Goal: Task Accomplishment & Management: Manage account settings

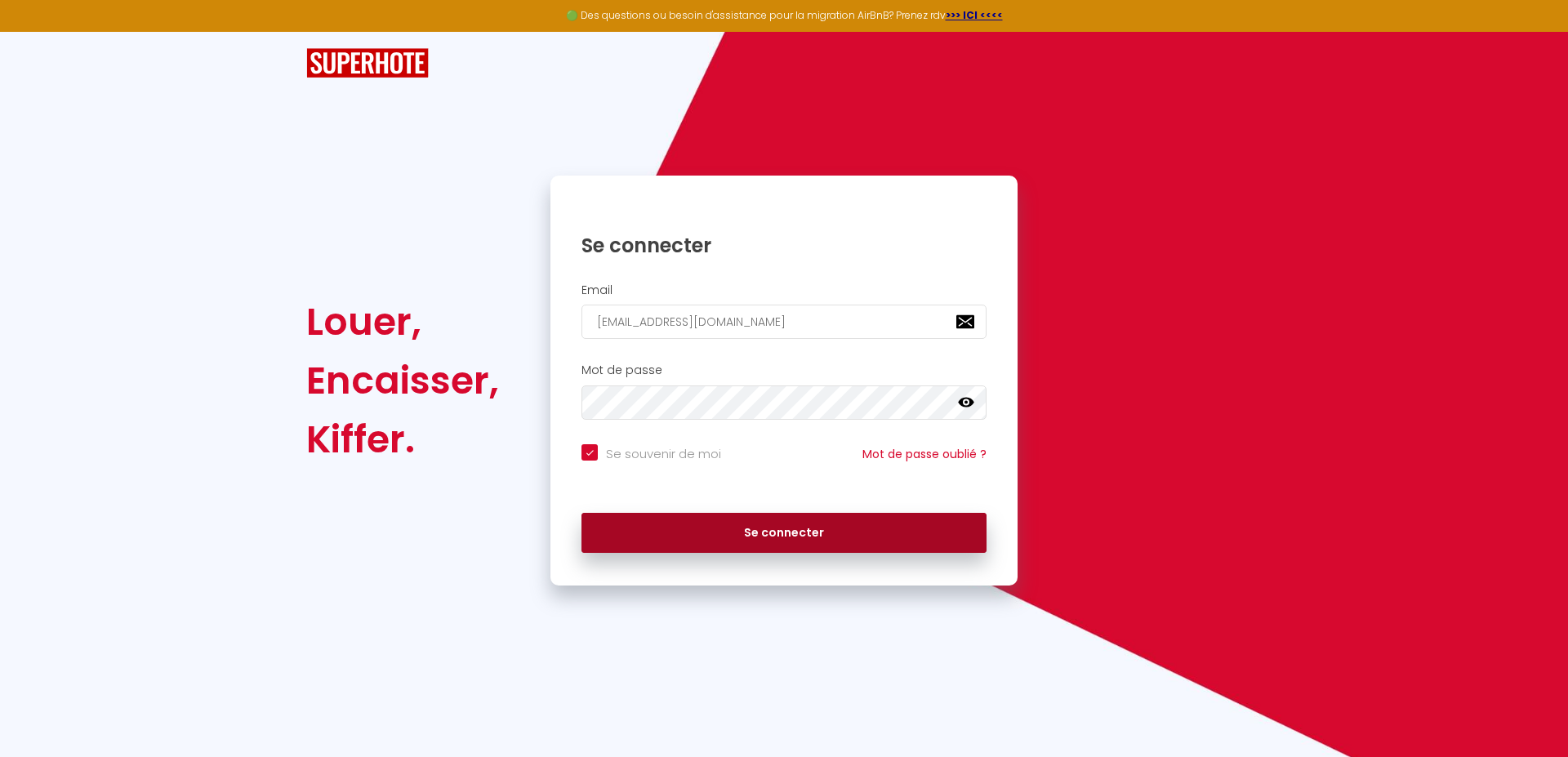
click at [871, 535] on button "Se connecter" at bounding box center [784, 534] width 405 height 41
checkbox input "true"
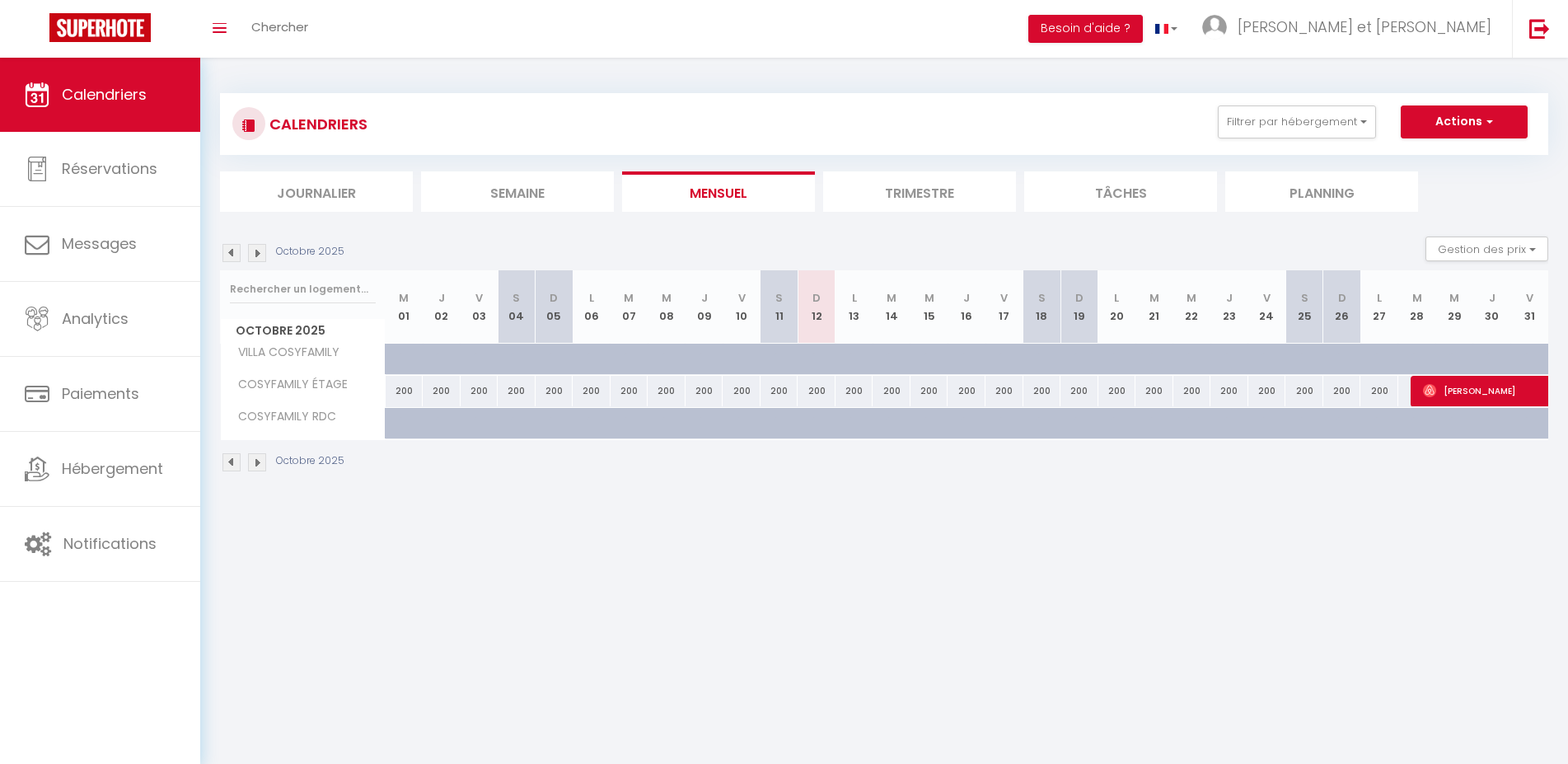
click at [1440, 389] on span "[PERSON_NAME]" at bounding box center [1536, 391] width 227 height 32
select select "OK"
select select "0"
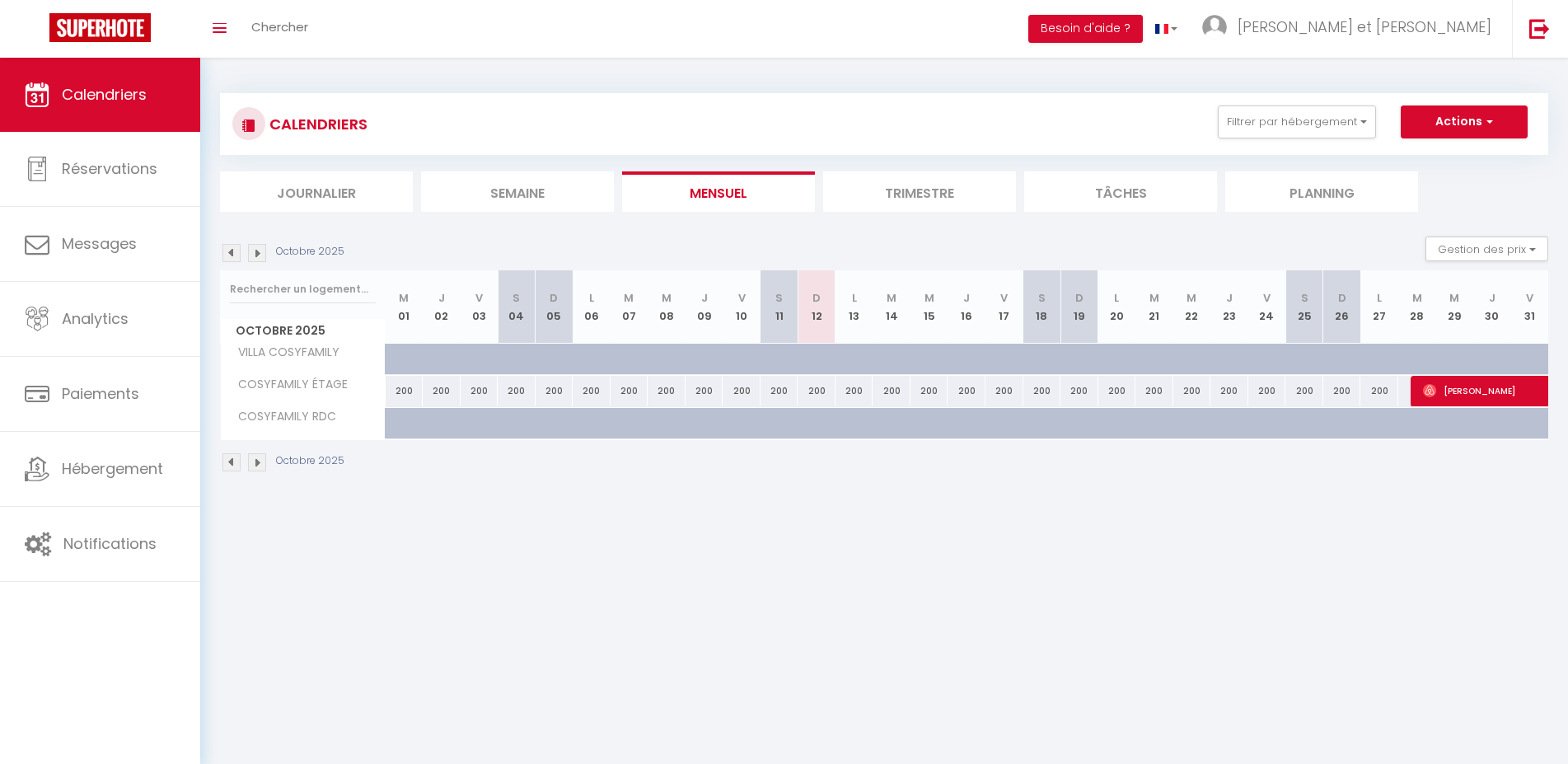
select select "1"
select select
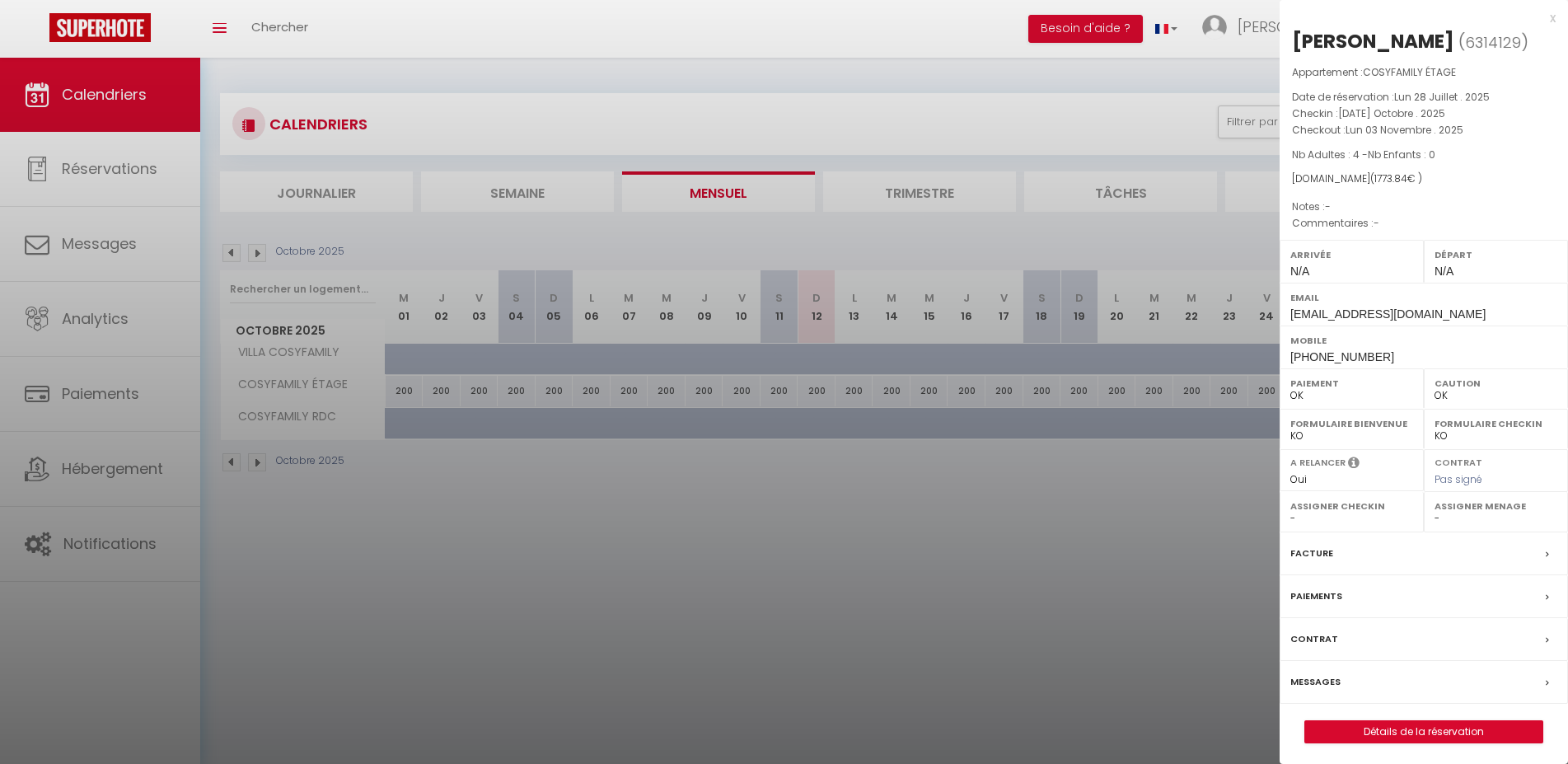
click at [1072, 125] on div at bounding box center [784, 382] width 1568 height 764
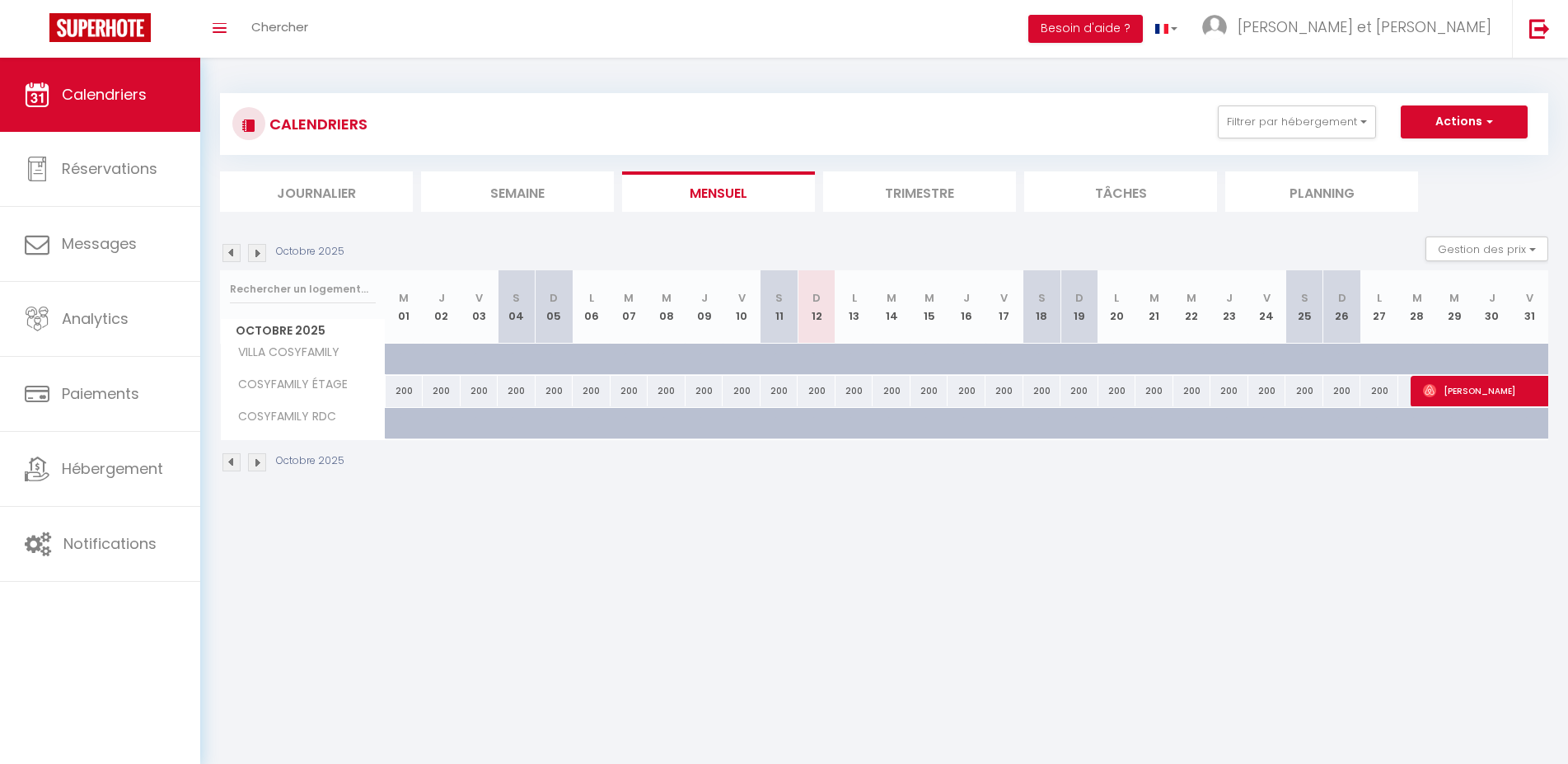
click at [1458, 399] on span "[PERSON_NAME]" at bounding box center [1536, 391] width 227 height 32
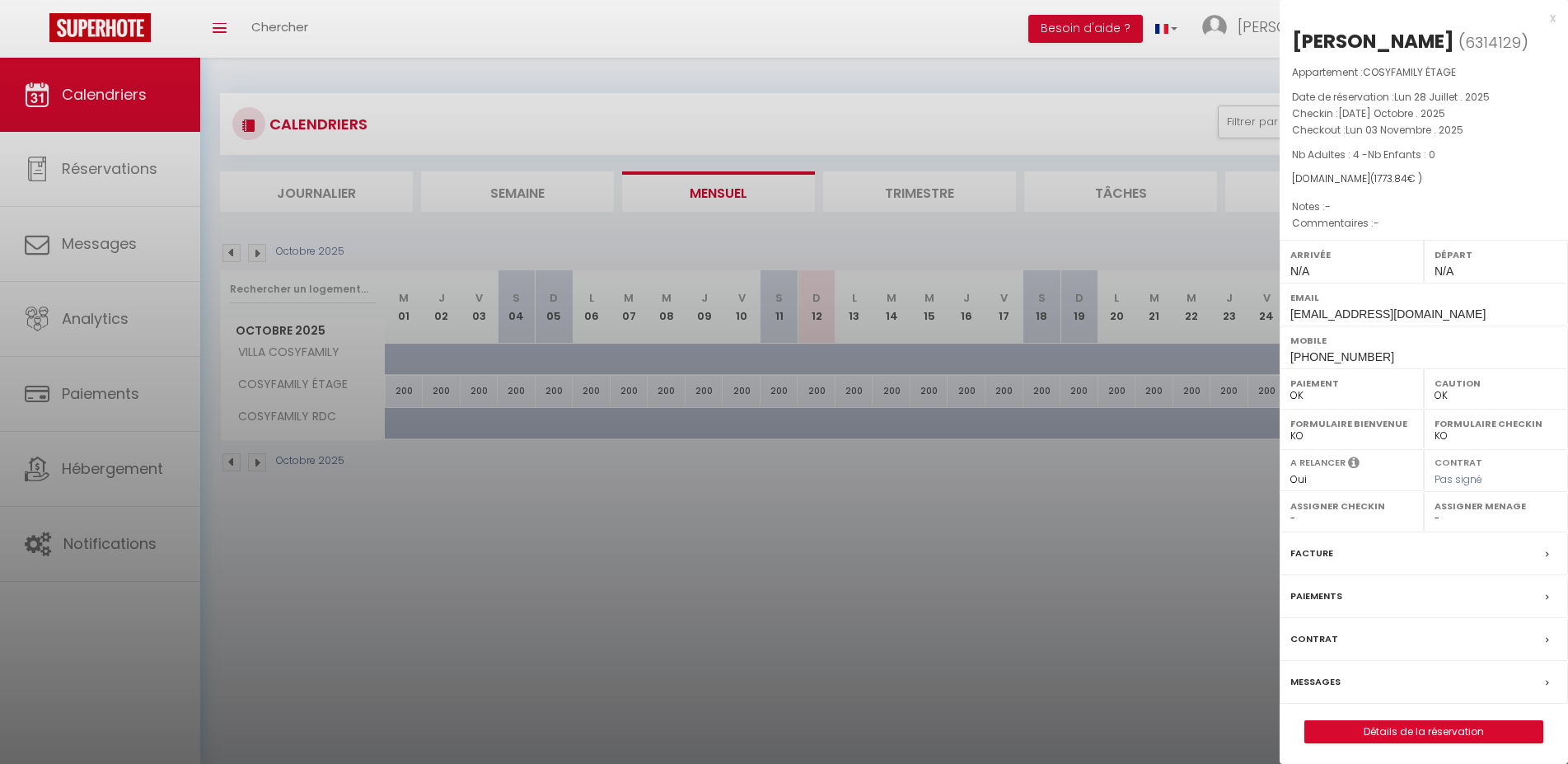
click at [1165, 522] on div at bounding box center [784, 382] width 1568 height 764
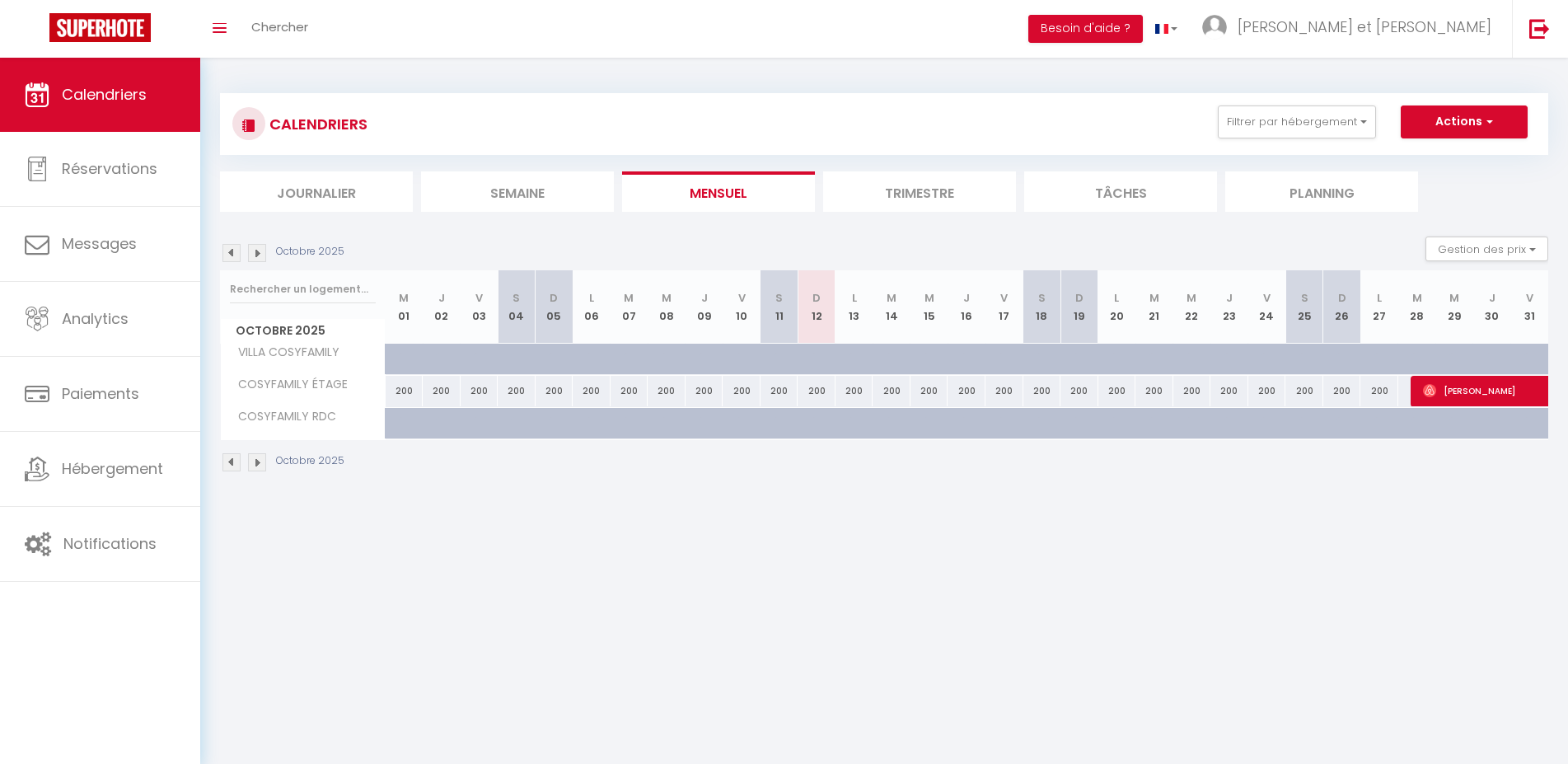
click at [259, 254] on img at bounding box center [256, 252] width 18 height 18
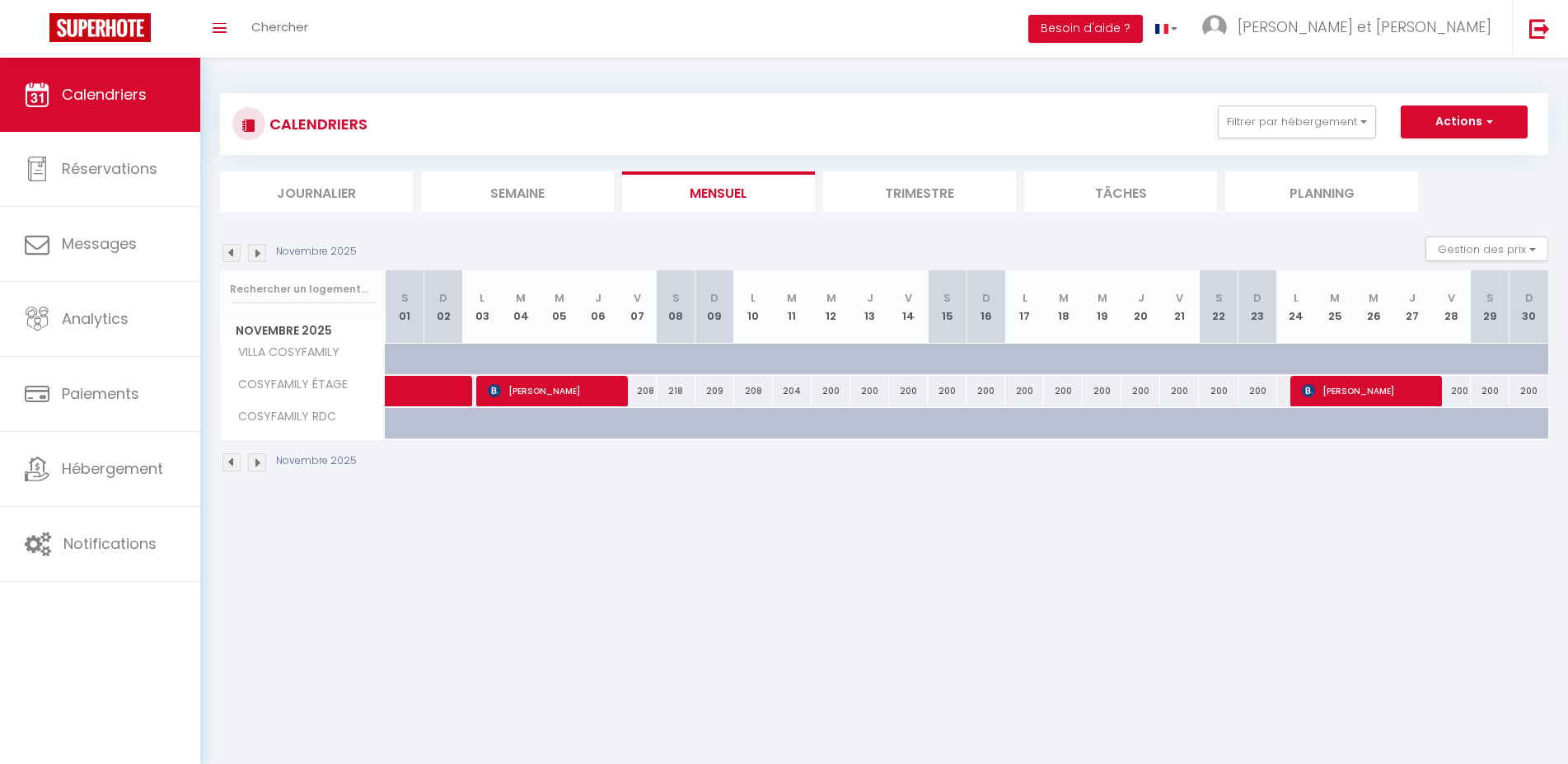
click at [552, 390] on span "[PERSON_NAME]" at bounding box center [552, 391] width 129 height 32
select select "KO"
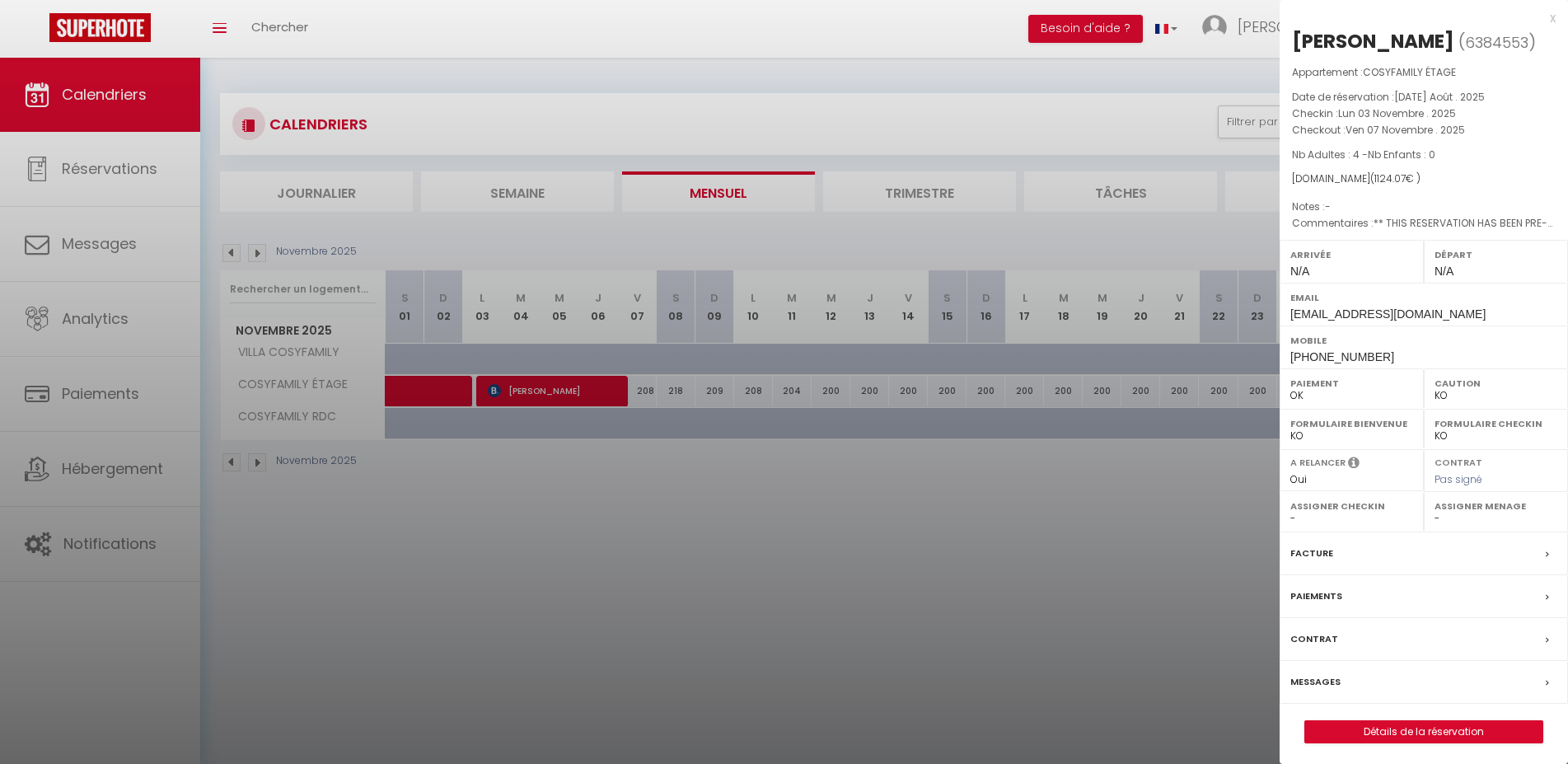
click at [553, 390] on div at bounding box center [784, 382] width 1568 height 764
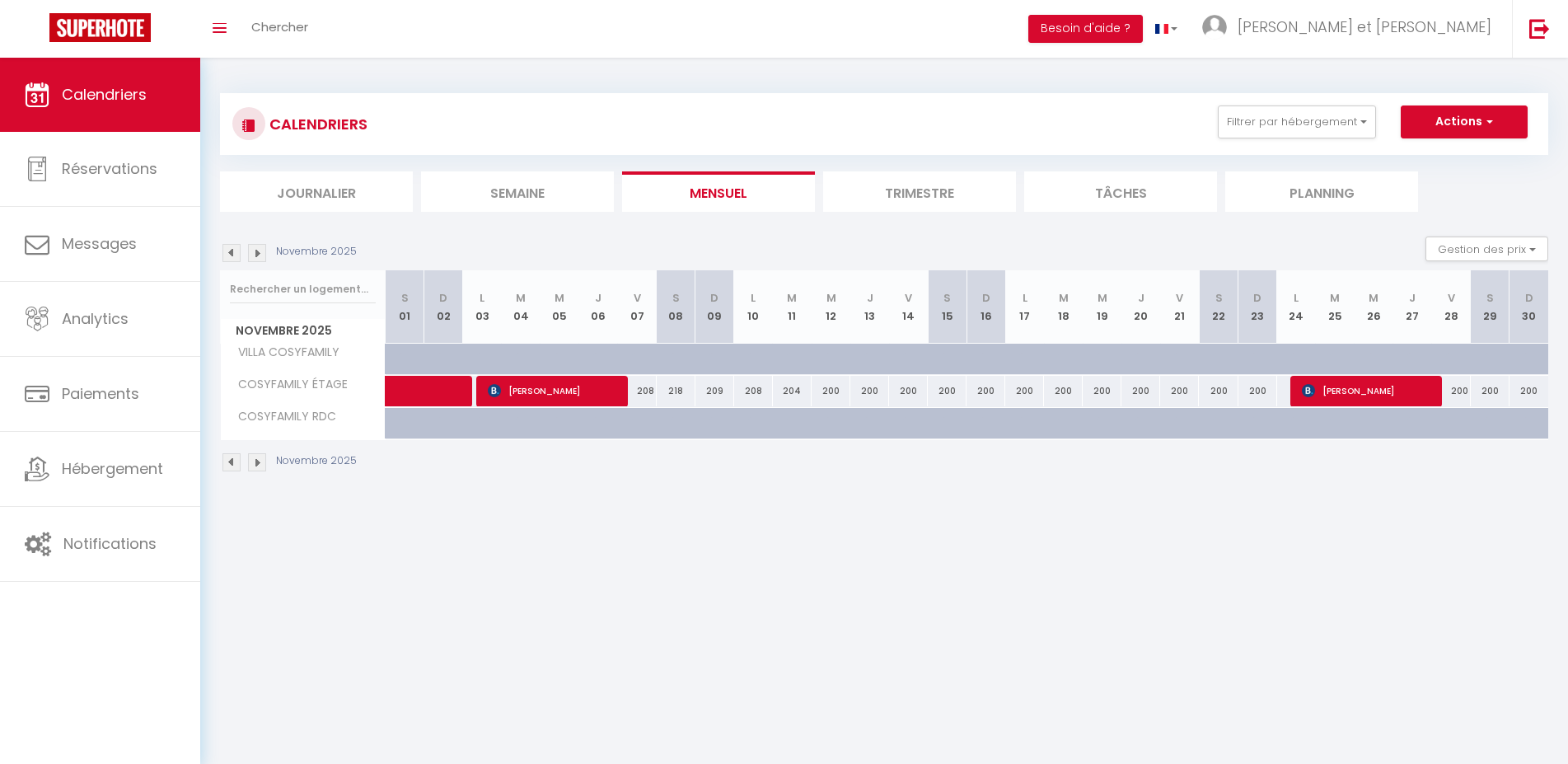
click at [1330, 390] on span "[PERSON_NAME]" at bounding box center [1366, 391] width 129 height 32
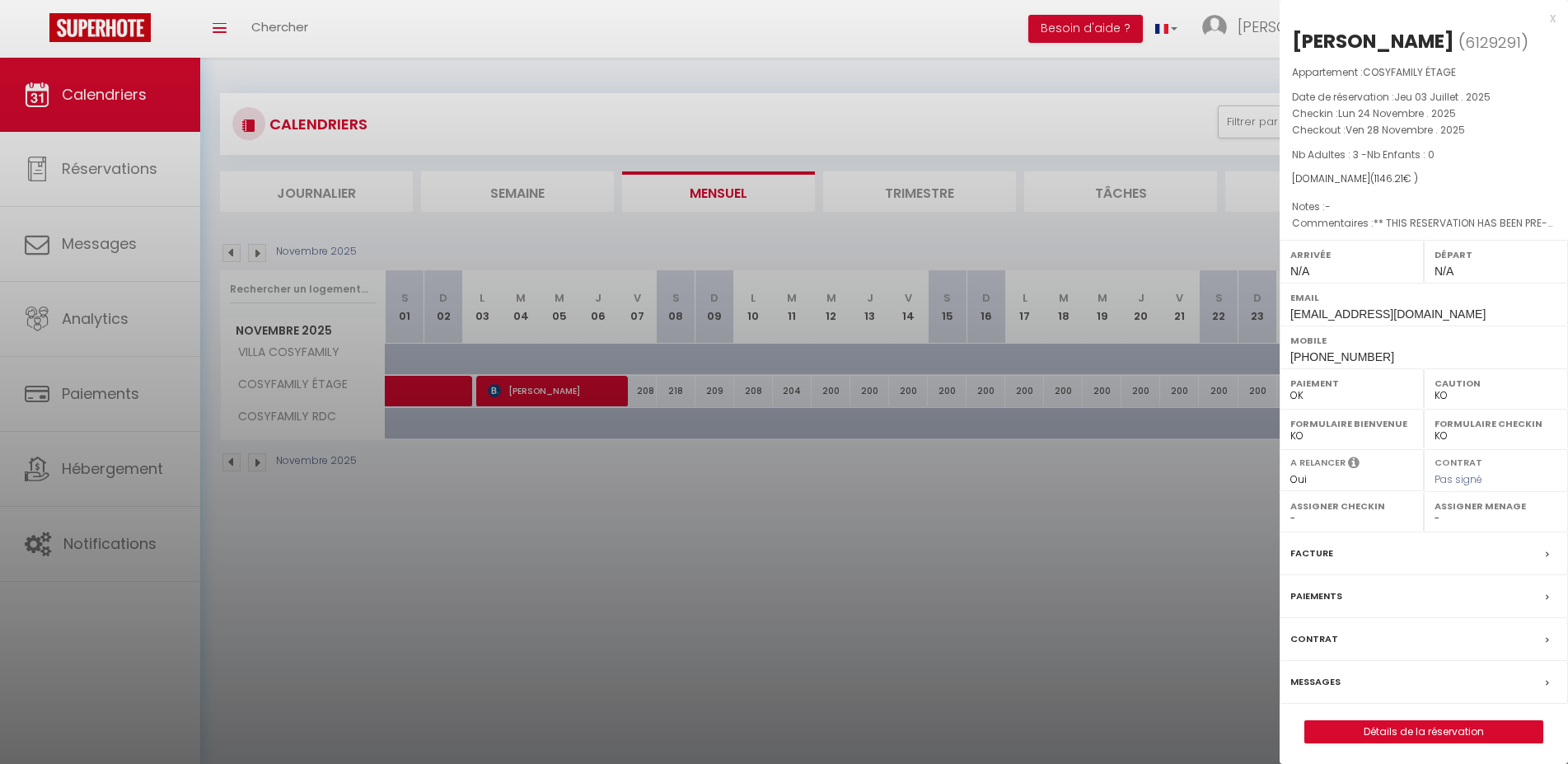
click at [1240, 452] on div at bounding box center [784, 382] width 1568 height 764
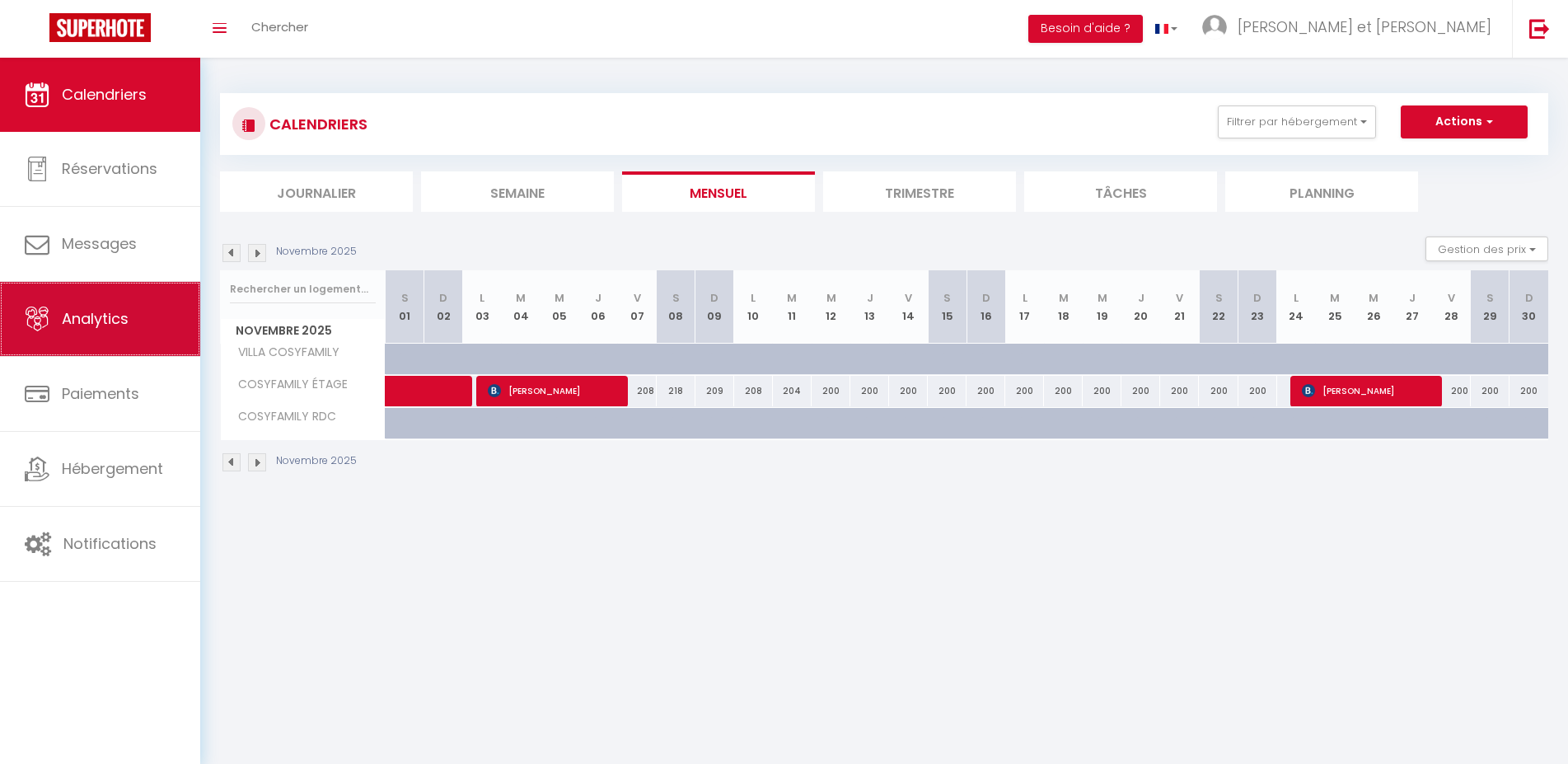
click at [149, 317] on link "Analytics" at bounding box center [100, 320] width 200 height 75
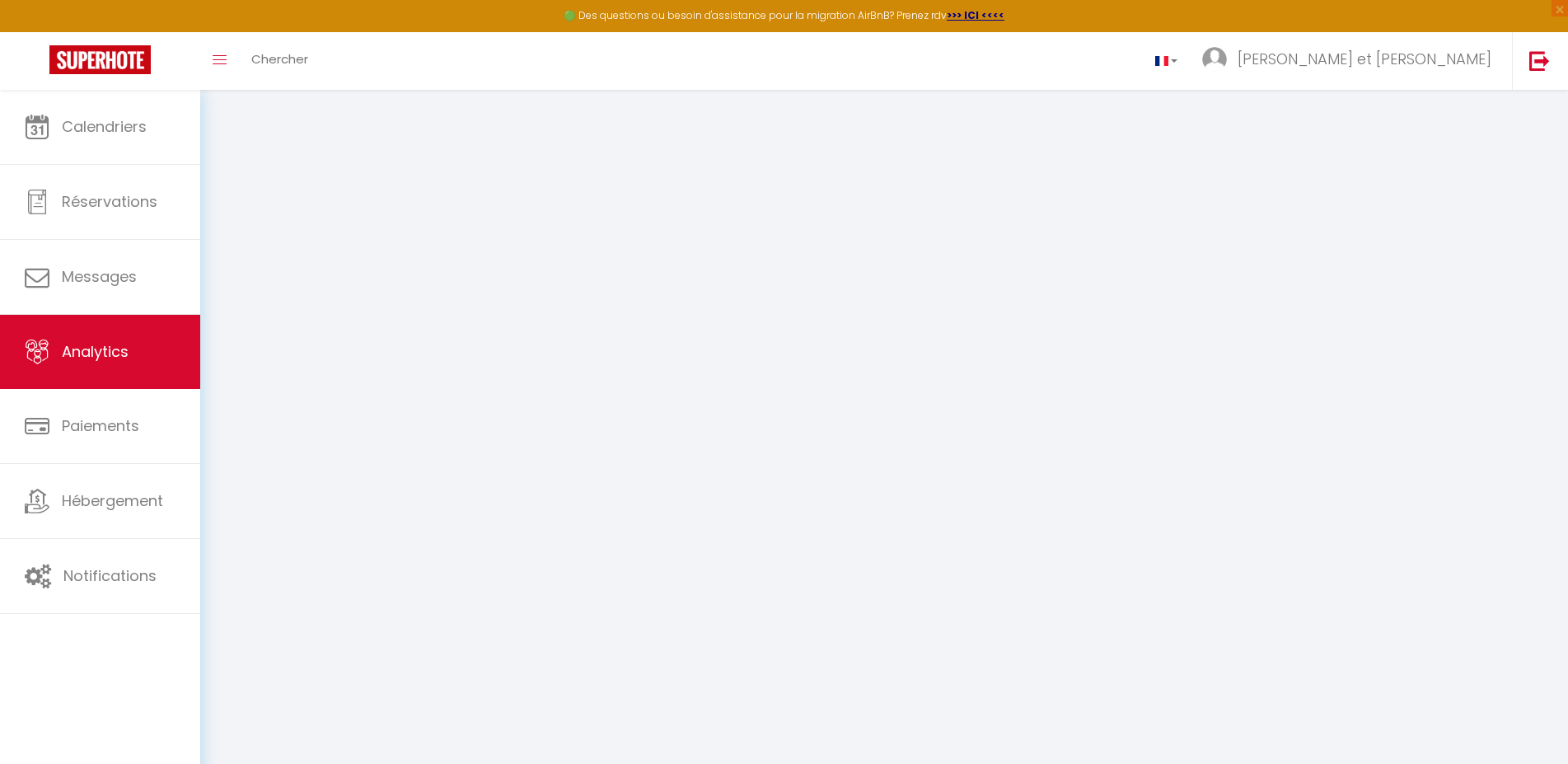
select select "2025"
select select "10"
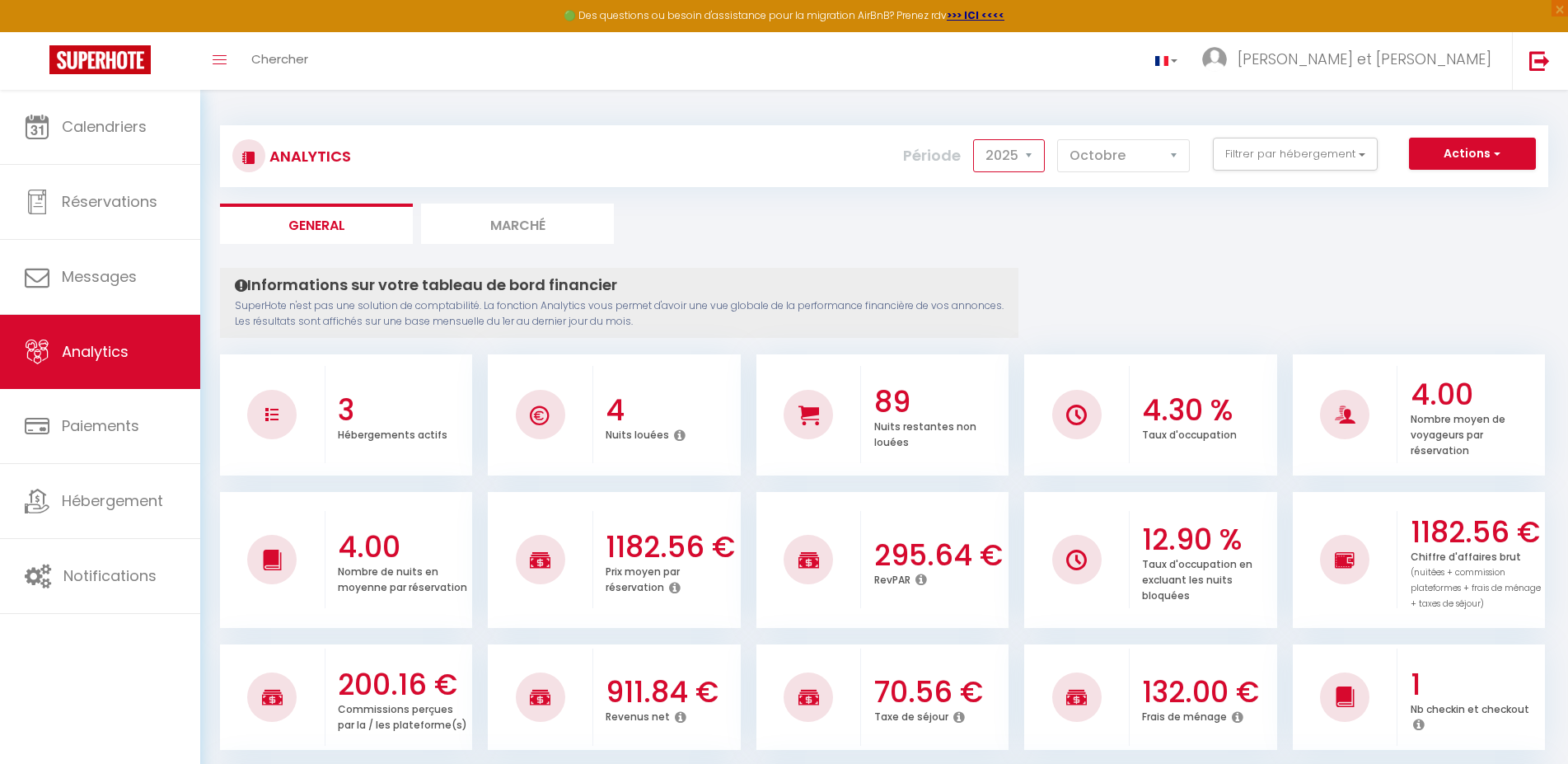
click at [973, 140] on select "2014 2015 2016 2017 2018 2019 2020 2021 2022 2023 2024 2025 2026 2027" at bounding box center [1008, 156] width 72 height 33
click option "2024" at bounding box center [0, 0] width 0 height 0
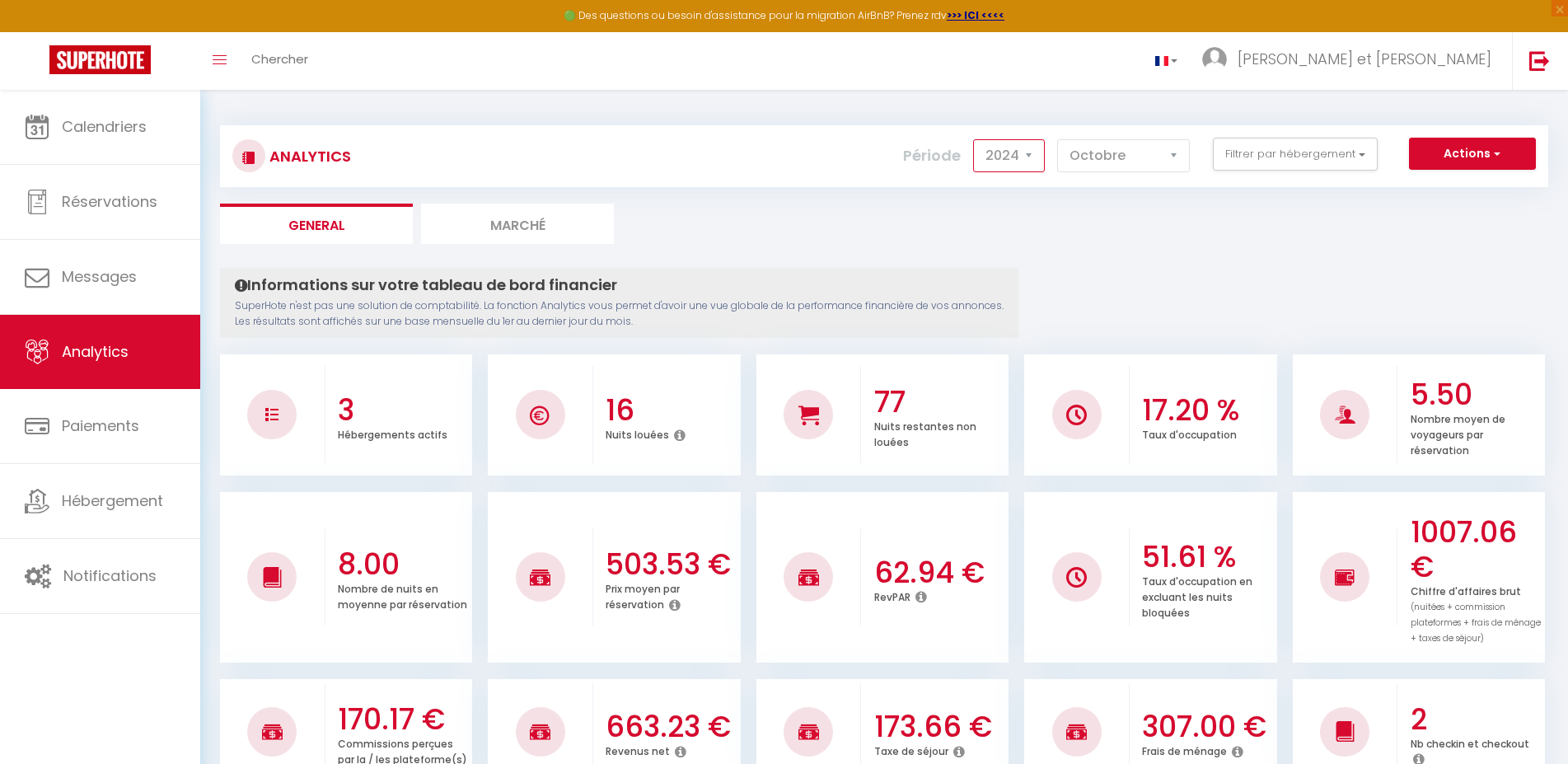
click at [973, 140] on select "2014 2015 2016 2017 2018 2019 2020 2021 2022 2023 2024 2025 2026 2027" at bounding box center [1008, 156] width 72 height 33
select select "2025"
click option "2025" at bounding box center [0, 0] width 0 height 0
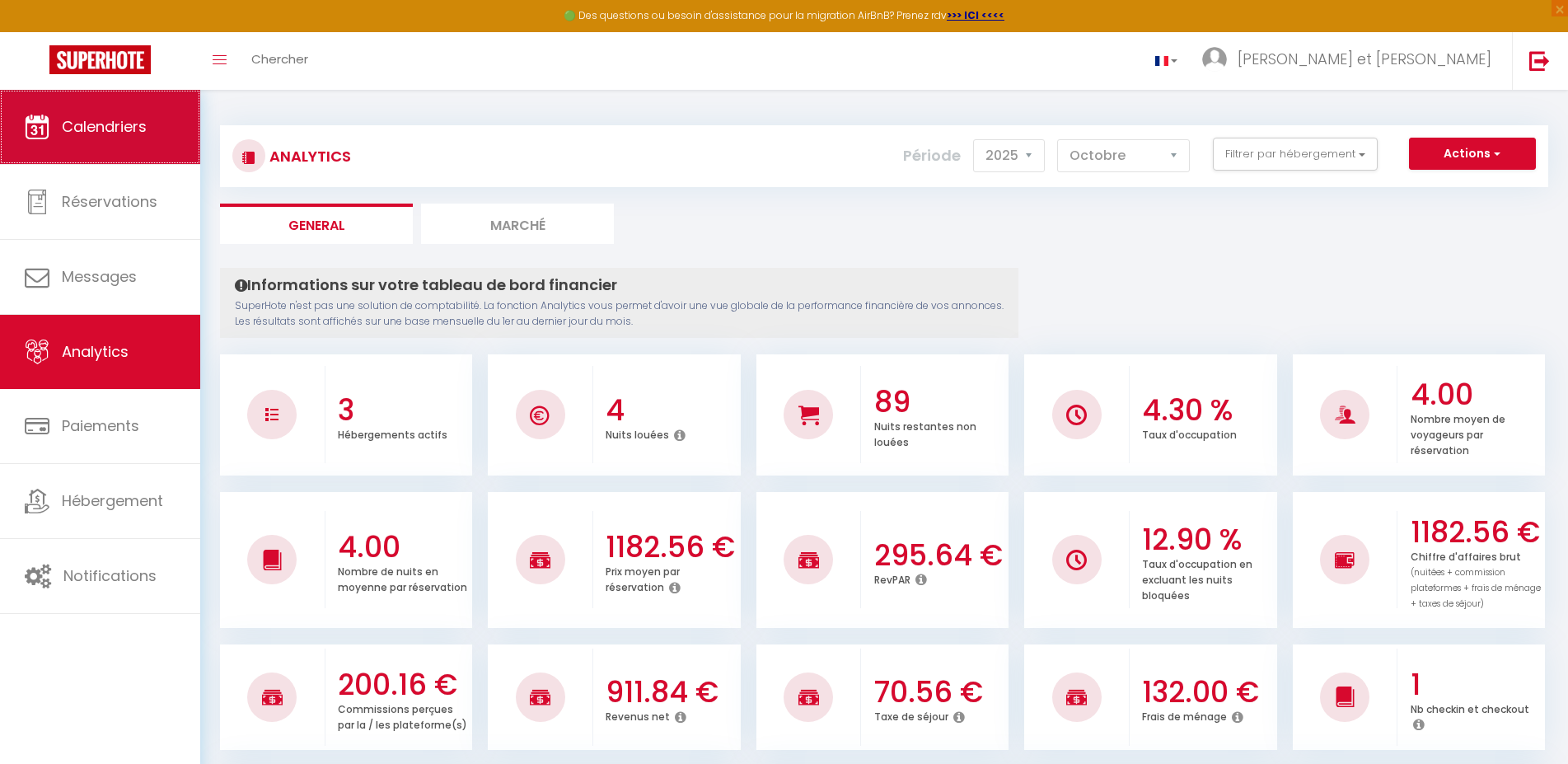
click at [128, 134] on span "Calendriers" at bounding box center [103, 127] width 85 height 20
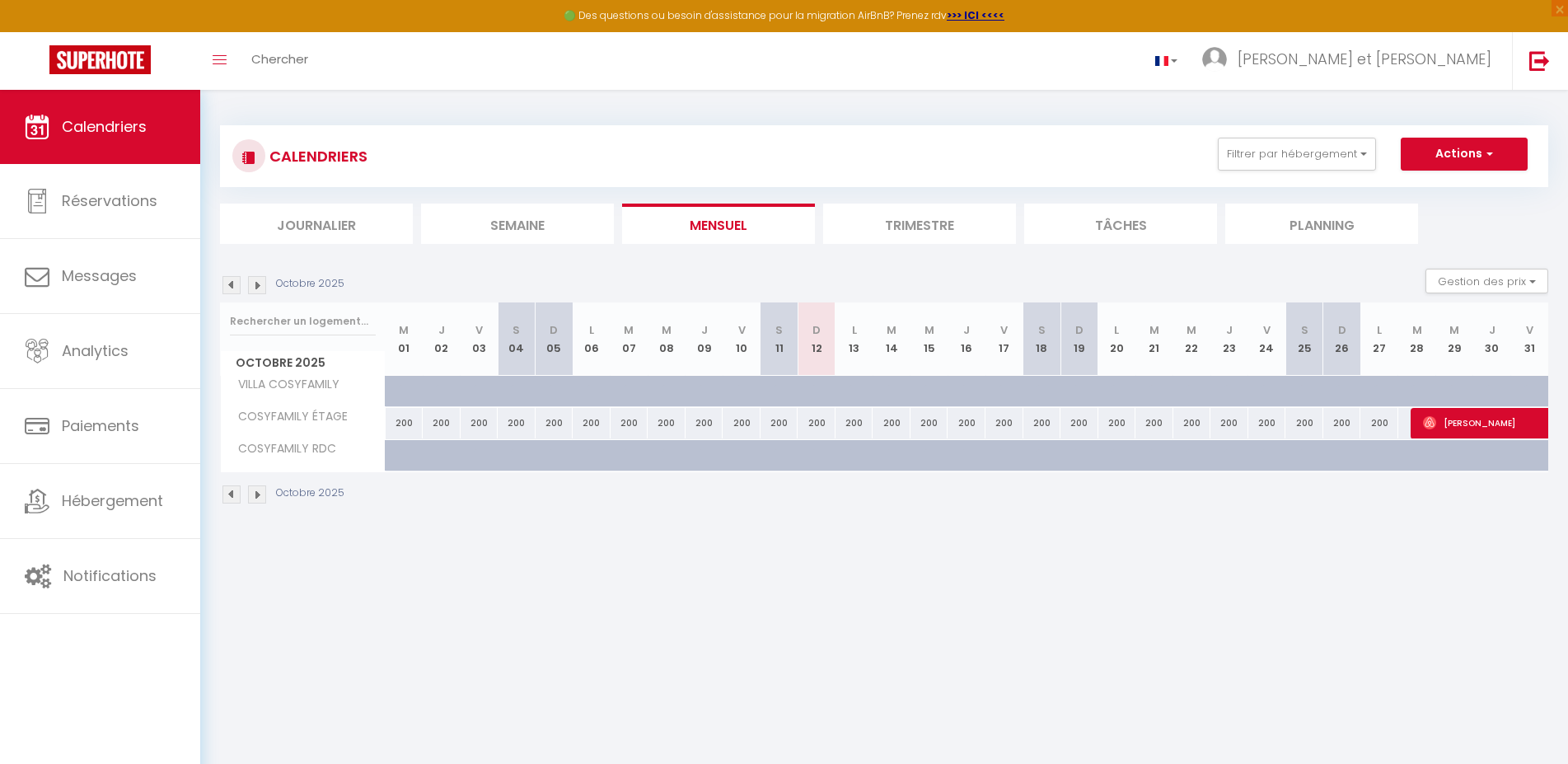
click at [677, 81] on div "Toggle menubar Chercher [PERSON_NAME] et [PERSON_NAME]" at bounding box center [837, 61] width 1436 height 58
